Goal: Find specific page/section: Find specific page/section

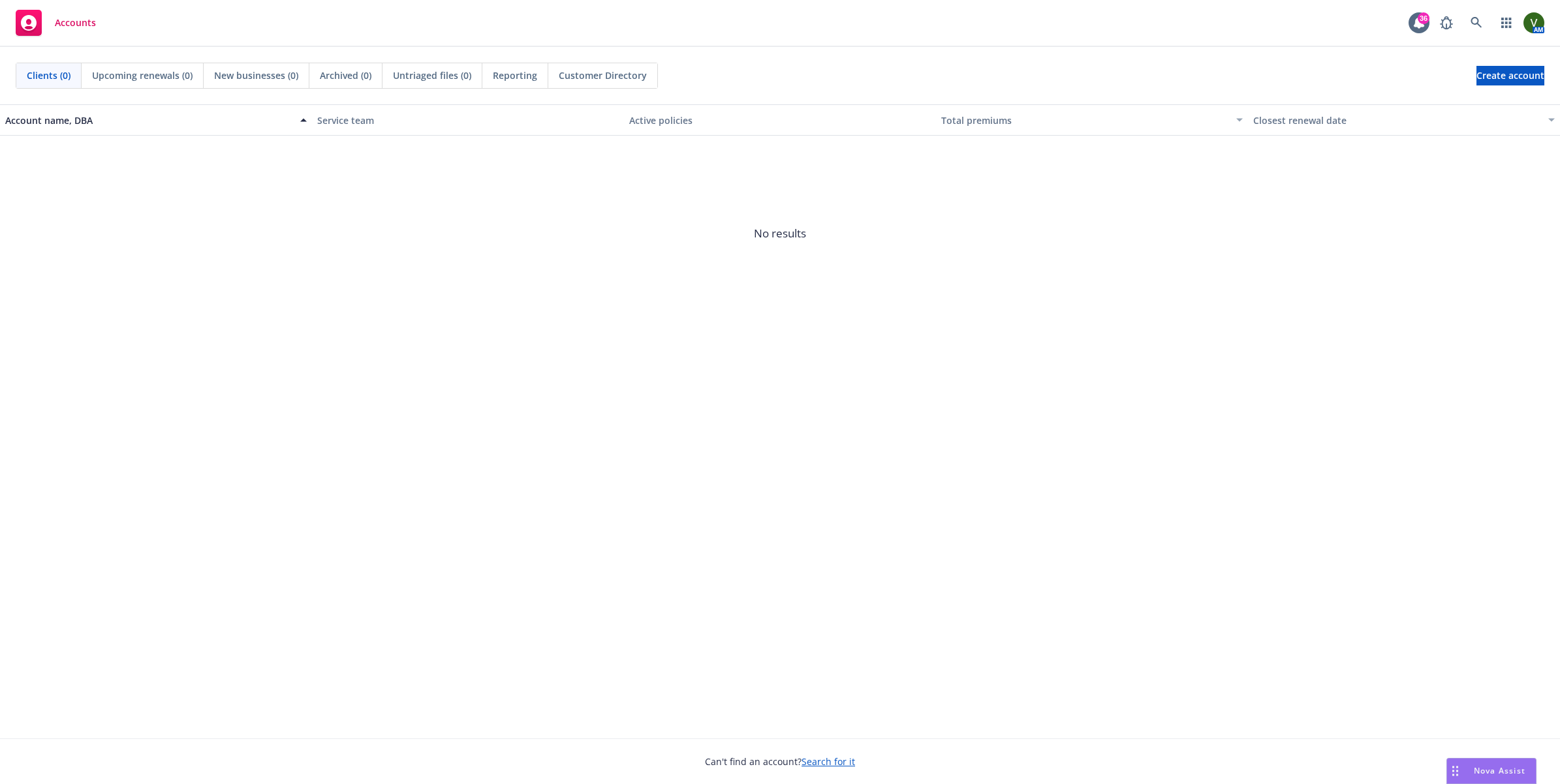
drag, startPoint x: 1208, startPoint y: 335, endPoint x: 19, endPoint y: 581, distance: 1214.2
click at [1208, 335] on div "Account name, DBA Service team Active policies Total premiums Closest renewal d…" at bounding box center [780, 421] width 1560 height 634
drag, startPoint x: 1398, startPoint y: 245, endPoint x: 1394, endPoint y: 251, distance: 7.2
click at [1399, 245] on span "No results" at bounding box center [780, 233] width 1560 height 195
